Goal: Task Accomplishment & Management: Manage account settings

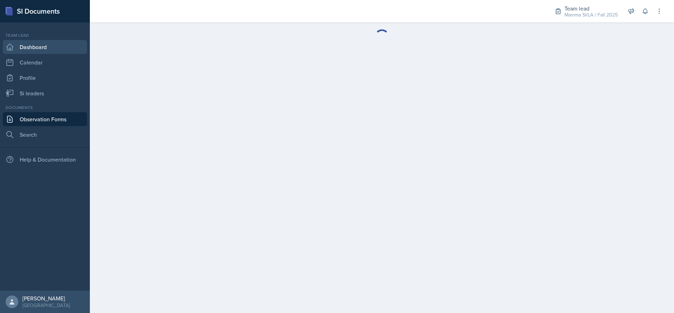
click at [39, 44] on link "Dashboard" at bounding box center [45, 47] width 84 height 14
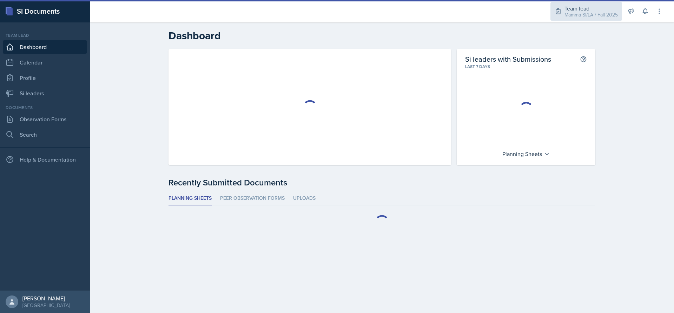
click at [570, 15] on div "Mamma SI/LA / Fall 2025" at bounding box center [590, 14] width 53 height 7
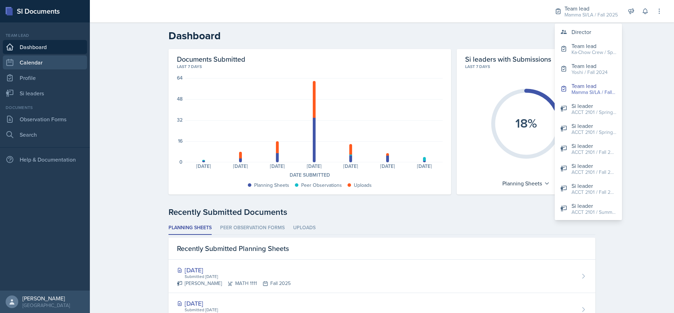
click at [44, 62] on link "Calendar" at bounding box center [45, 62] width 84 height 14
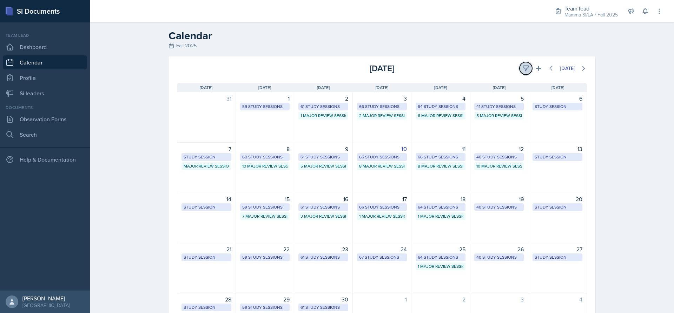
click at [526, 66] on button at bounding box center [525, 68] width 13 height 13
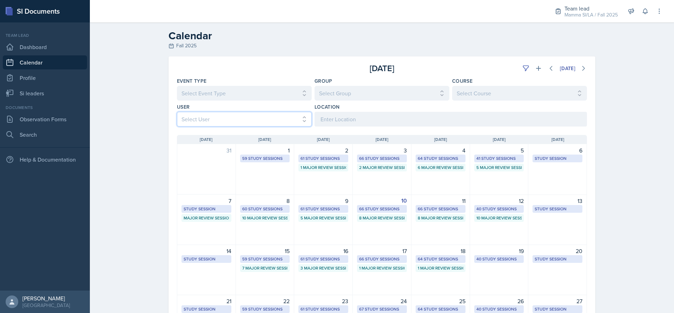
click at [292, 118] on select "Select User All" at bounding box center [244, 119] width 135 height 15
click at [376, 97] on select "Select Group All Demon SI of Fleet Street Les Mariettables Lion King Mamma SI/L…" at bounding box center [381, 93] width 135 height 15
select select "9642c9bf-76f9-4442-a3b4-36d015a1a667"
click at [314, 86] on select "Select Group All Demon SI of Fleet Street Les Mariettables Lion King Mamma SI/L…" at bounding box center [381, 93] width 135 height 15
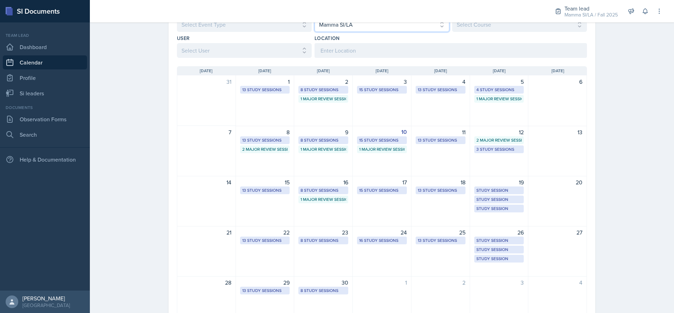
scroll to position [70, 0]
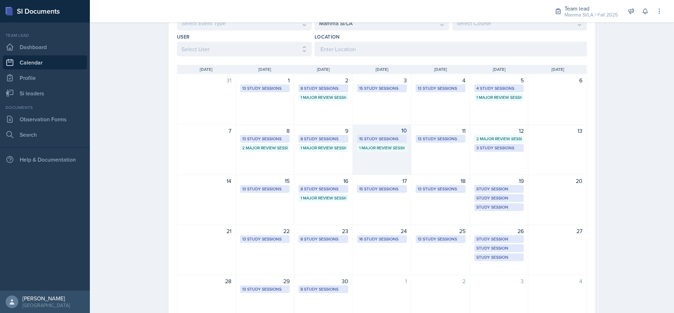
click at [388, 140] on div "15 Study Sessions" at bounding box center [382, 139] width 46 height 6
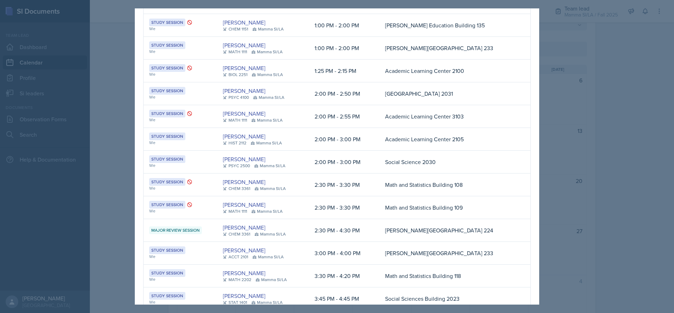
scroll to position [0, 0]
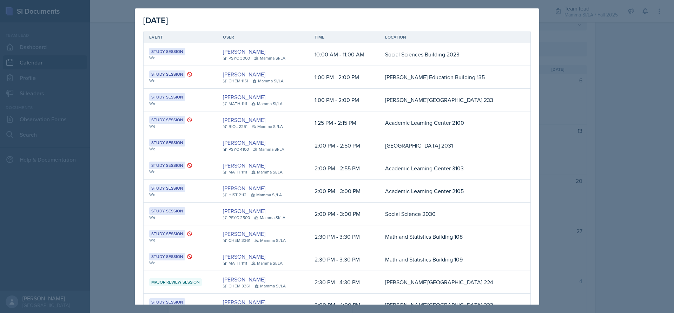
click at [592, 158] on div at bounding box center [337, 156] width 674 height 313
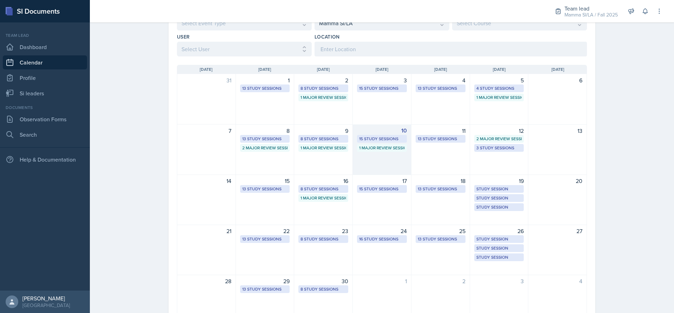
click at [380, 148] on div "1 Major Review Session" at bounding box center [382, 148] width 46 height 6
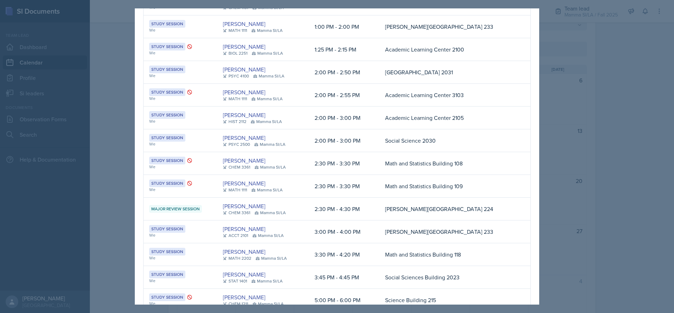
scroll to position [126, 0]
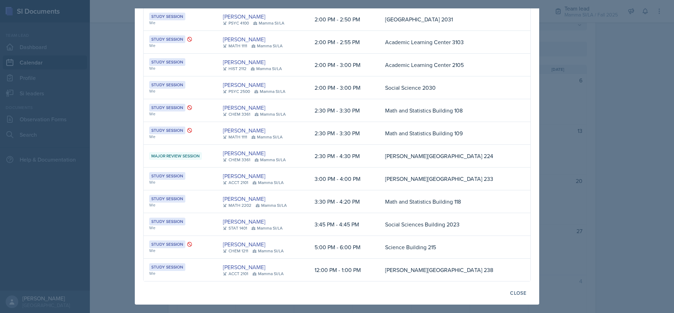
click at [609, 122] on div at bounding box center [337, 156] width 674 height 313
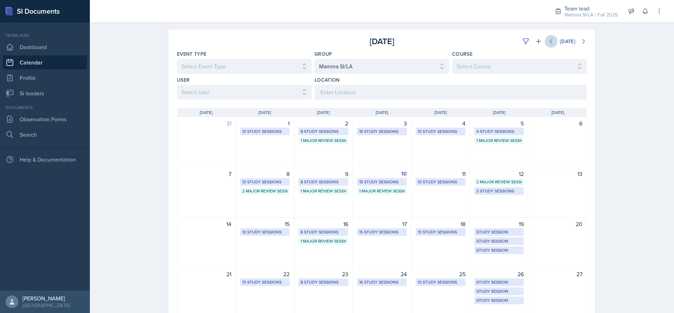
scroll to position [0, 0]
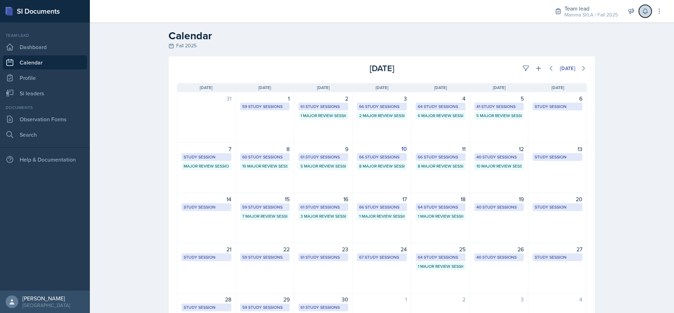
click at [649, 9] on button at bounding box center [645, 11] width 13 height 13
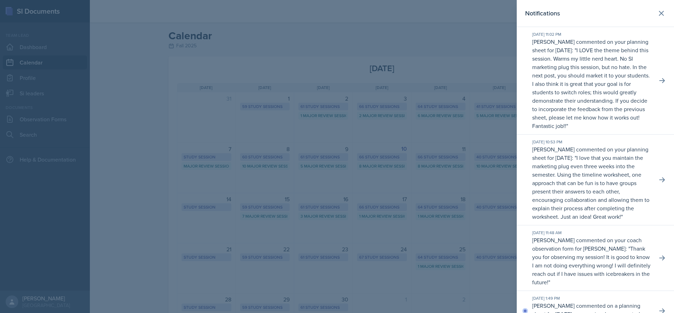
click at [609, 78] on p "I LOVE the theme behind this session. Warms my little nerd heart. No SI marketi…" at bounding box center [591, 88] width 118 height 84
click at [659, 82] on icon at bounding box center [661, 80] width 7 height 7
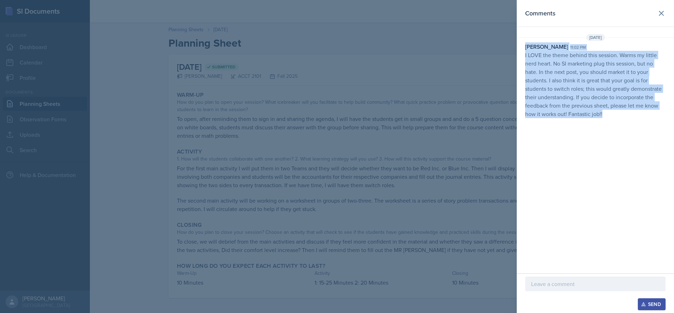
drag, startPoint x: 605, startPoint y: 117, endPoint x: 526, endPoint y: 44, distance: 106.6
click at [526, 44] on div "[PERSON_NAME] 11:02 pm I LOVE the theme behind this session. Warms my little ne…" at bounding box center [595, 80] width 140 height 76
click at [526, 44] on div "[PERSON_NAME]" at bounding box center [546, 46] width 43 height 8
drag, startPoint x: 607, startPoint y: 115, endPoint x: 523, endPoint y: 53, distance: 103.7
click at [523, 53] on div "[PERSON_NAME] 11:02 pm I LOVE the theme behind this session. Warms my little ne…" at bounding box center [595, 80] width 157 height 76
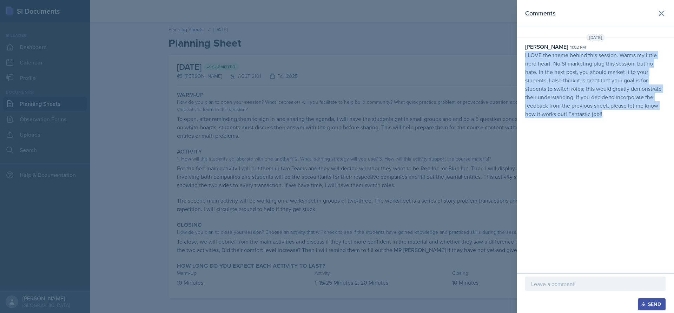
click at [523, 53] on div "[PERSON_NAME] 11:02 pm I LOVE the theme behind this session. Warms my little ne…" at bounding box center [595, 80] width 157 height 76
drag, startPoint x: 528, startPoint y: 56, endPoint x: 621, endPoint y: 110, distance: 108.4
click at [621, 110] on p "I LOVE the theme behind this session. Warms my little nerd heart. No SI marketi…" at bounding box center [595, 84] width 140 height 67
drag, startPoint x: 615, startPoint y: 115, endPoint x: 525, endPoint y: 60, distance: 105.1
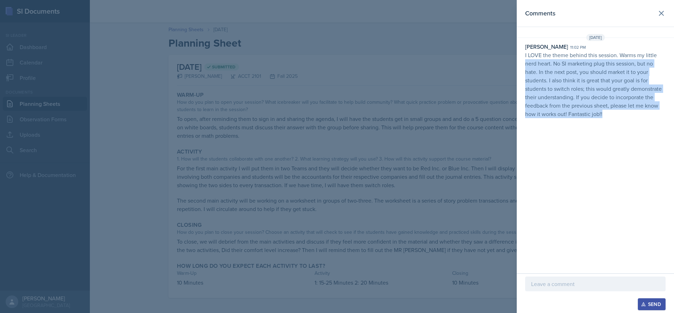
click at [525, 60] on p "I LOVE the theme behind this session. Warms my little nerd heart. No SI marketi…" at bounding box center [595, 84] width 140 height 67
drag, startPoint x: 611, startPoint y: 115, endPoint x: 520, endPoint y: 57, distance: 108.1
click at [520, 57] on div "[PERSON_NAME] 11:02 pm I LOVE the theme behind this session. Warms my little ne…" at bounding box center [595, 80] width 157 height 76
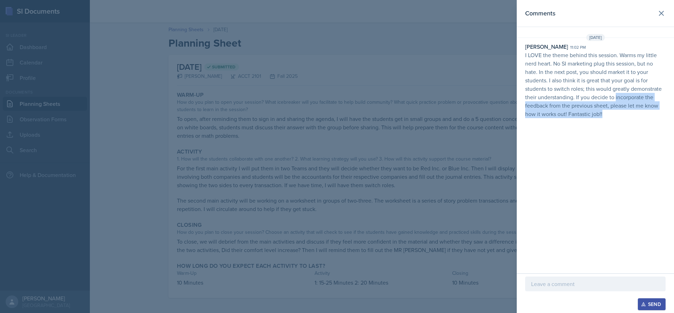
drag, startPoint x: 615, startPoint y: 97, endPoint x: 658, endPoint y: 126, distance: 52.1
click at [658, 126] on div "Comments [DATE] [PERSON_NAME] 11:02 pm I LOVE the theme behind this session. Wa…" at bounding box center [595, 137] width 157 height 274
click at [615, 126] on div "Comments [DATE] [PERSON_NAME] 11:02 pm I LOVE the theme behind this session. Wa…" at bounding box center [595, 137] width 157 height 274
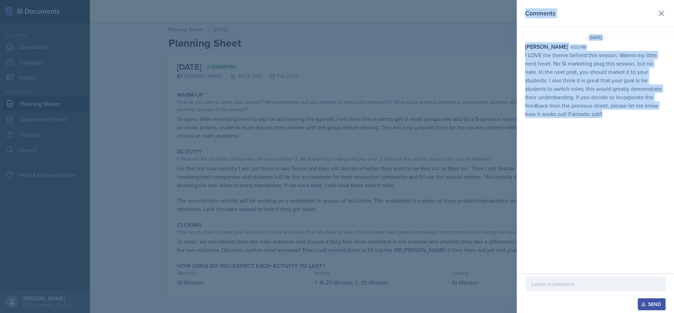
drag, startPoint x: 602, startPoint y: 112, endPoint x: 512, endPoint y: 58, distance: 104.7
click at [512, 58] on div "Comments [DATE] [PERSON_NAME] 11:02 pm I LOVE the theme behind this session. Wa…" at bounding box center [337, 156] width 674 height 313
click at [531, 61] on p "I LOVE the theme behind this session. Warms my little nerd heart. No SI marketi…" at bounding box center [595, 84] width 140 height 67
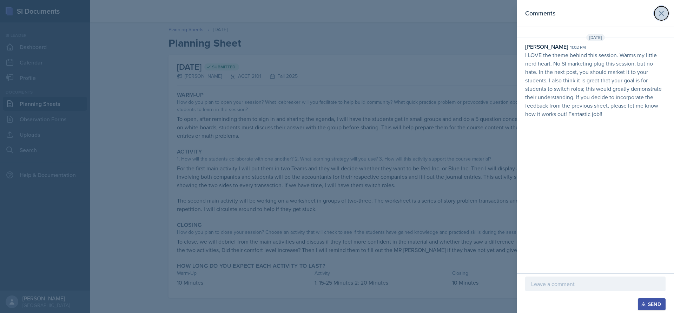
click at [660, 16] on icon at bounding box center [661, 13] width 8 height 8
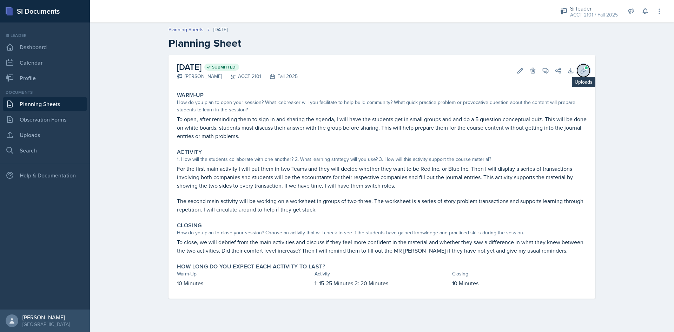
click at [580, 72] on icon at bounding box center [583, 70] width 7 height 7
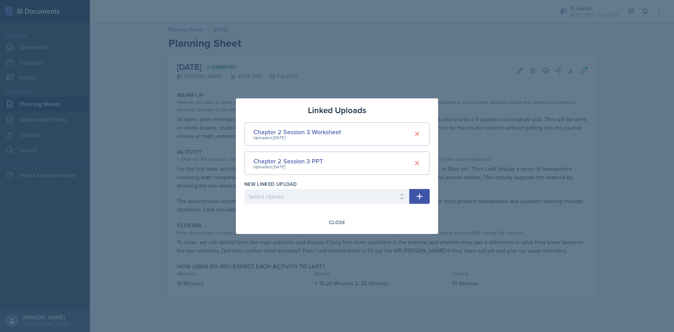
click at [504, 177] on div at bounding box center [337, 166] width 674 height 332
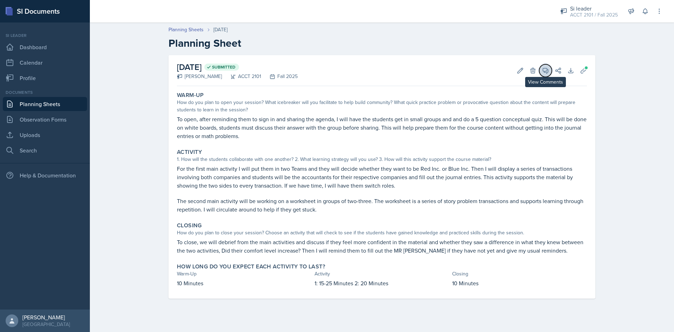
click at [548, 72] on icon at bounding box center [545, 70] width 5 height 5
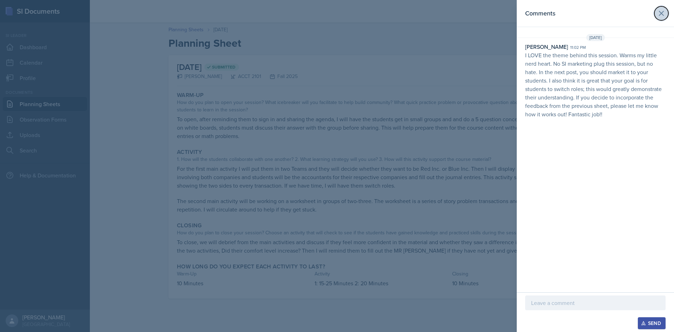
click at [659, 15] on icon at bounding box center [661, 13] width 4 height 4
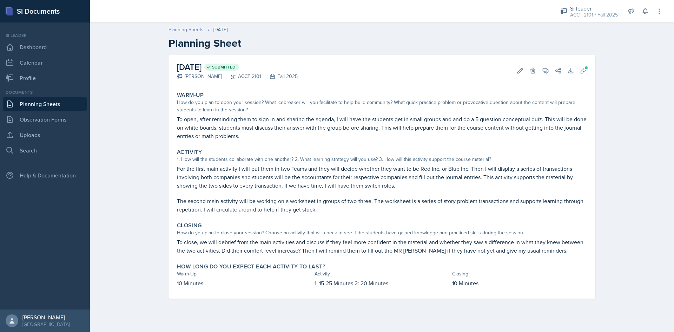
click at [194, 29] on link "Planning Sheets" at bounding box center [185, 29] width 35 height 7
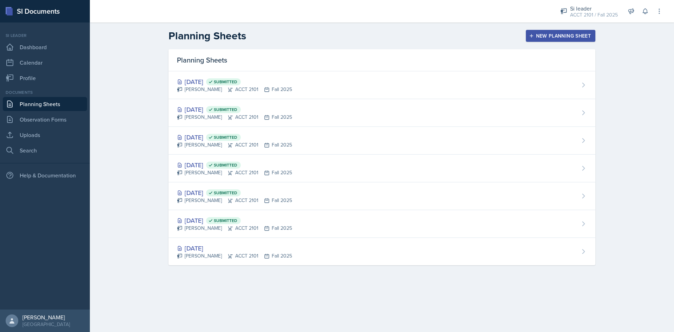
click at [28, 103] on link "Planning Sheets" at bounding box center [45, 104] width 84 height 14
click at [51, 124] on link "Observation Forms" at bounding box center [45, 119] width 84 height 14
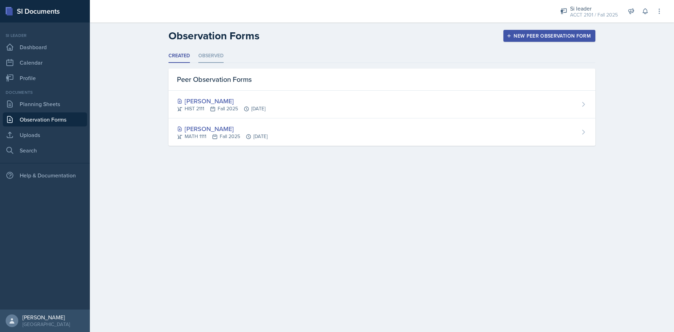
click at [209, 57] on li "Observed" at bounding box center [210, 56] width 25 height 14
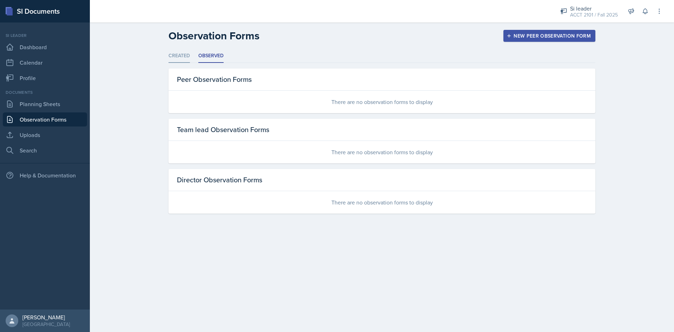
click at [180, 57] on li "Created" at bounding box center [178, 56] width 21 height 14
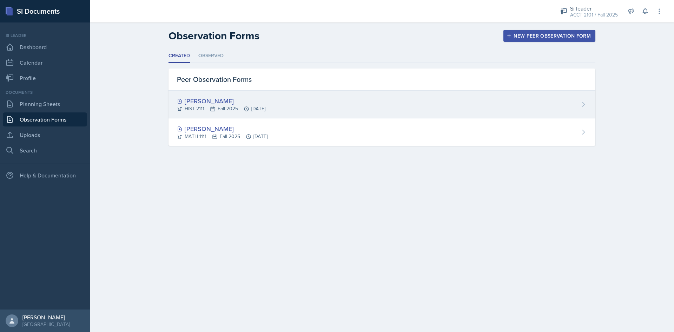
click at [476, 94] on div "[PERSON_NAME] HIST 2111 Fall 2025 [DATE]" at bounding box center [381, 105] width 427 height 28
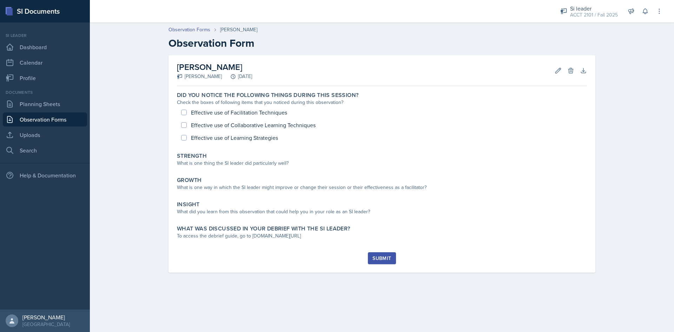
click at [24, 121] on link "Observation Forms" at bounding box center [45, 119] width 84 height 14
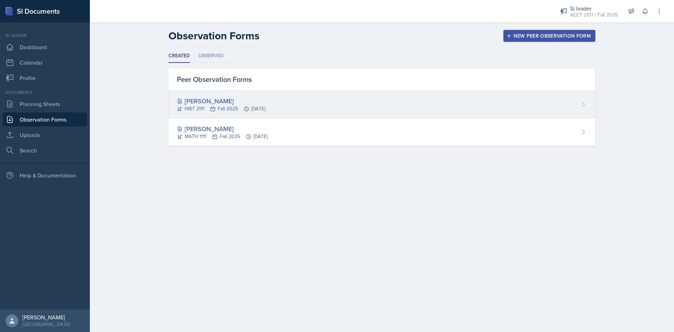
drag, startPoint x: 531, startPoint y: 103, endPoint x: 424, endPoint y: 97, distance: 107.2
click at [424, 97] on div "[PERSON_NAME] HIST 2111 Fall 2025 [DATE]" at bounding box center [381, 105] width 427 height 28
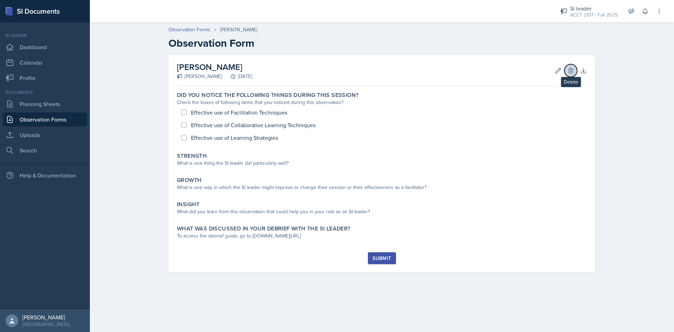
click at [569, 73] on icon at bounding box center [570, 70] width 5 height 5
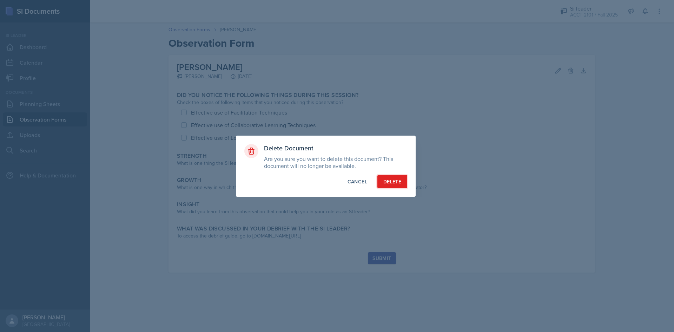
click at [392, 182] on div "Delete" at bounding box center [392, 181] width 18 height 7
